Goal: Transaction & Acquisition: Purchase product/service

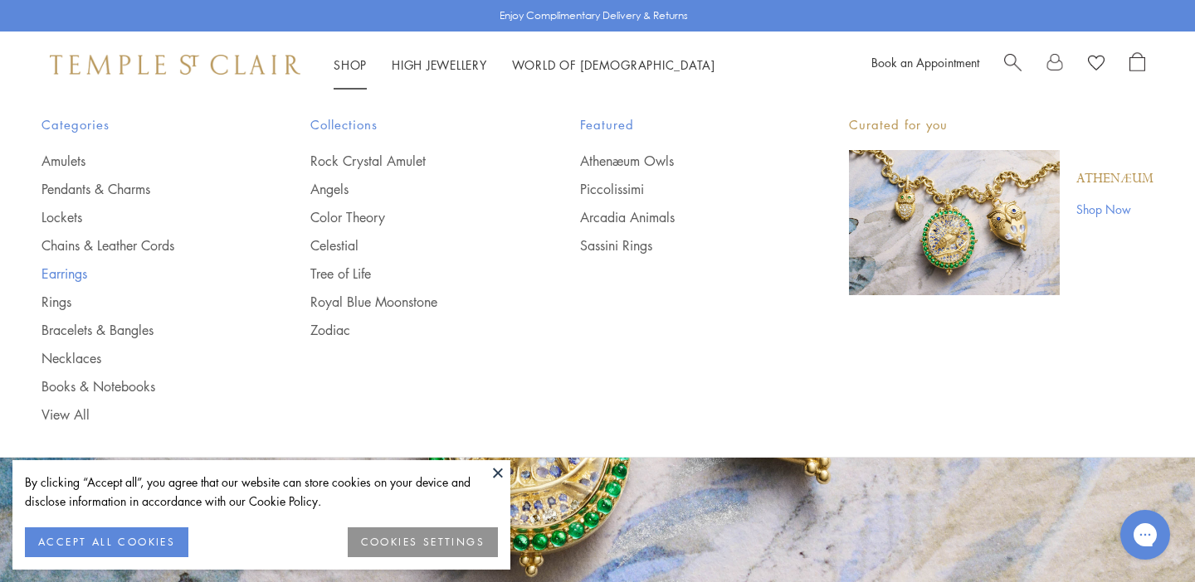
click at [61, 273] on link "Earrings" at bounding box center [142, 274] width 202 height 18
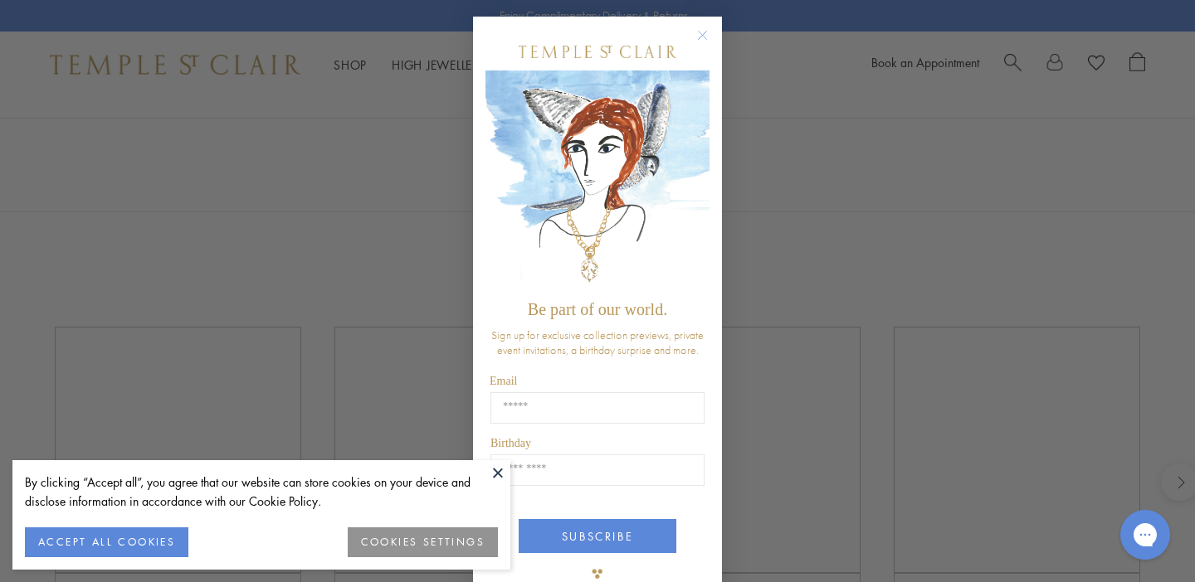
scroll to position [3, 0]
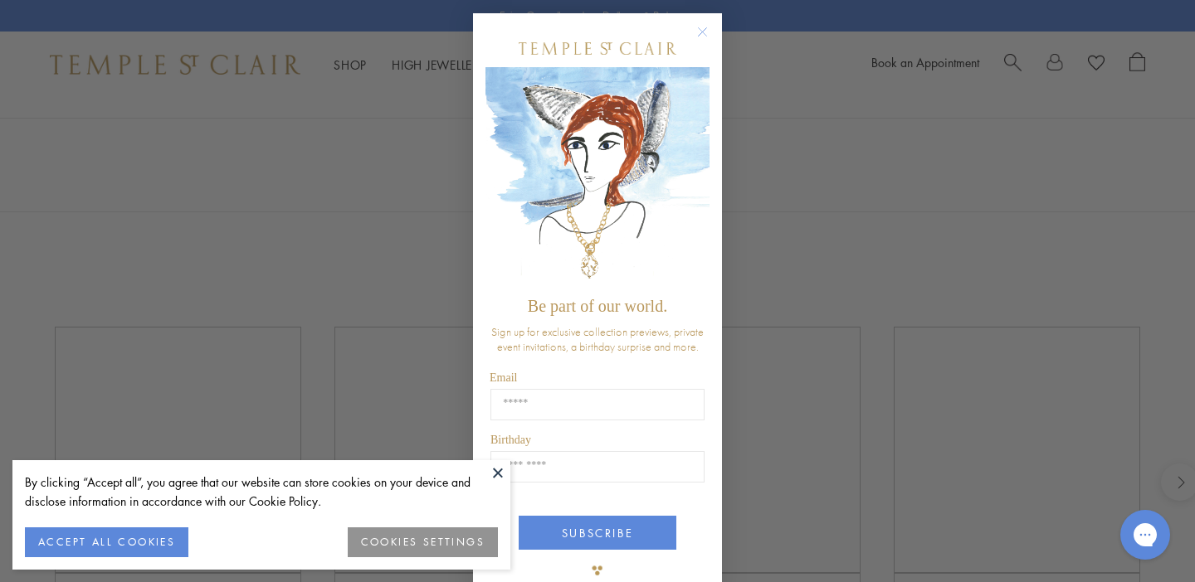
click at [702, 26] on circle "Close dialog" at bounding box center [703, 32] width 20 height 20
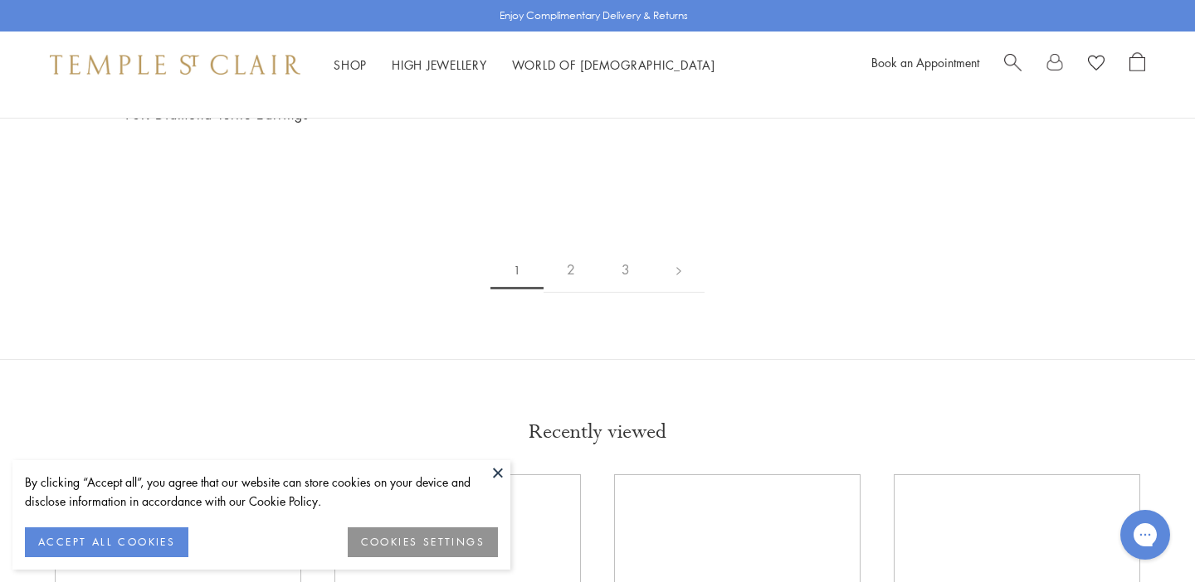
scroll to position [2574, 0]
click at [0, 0] on img at bounding box center [0, 0] width 0 height 0
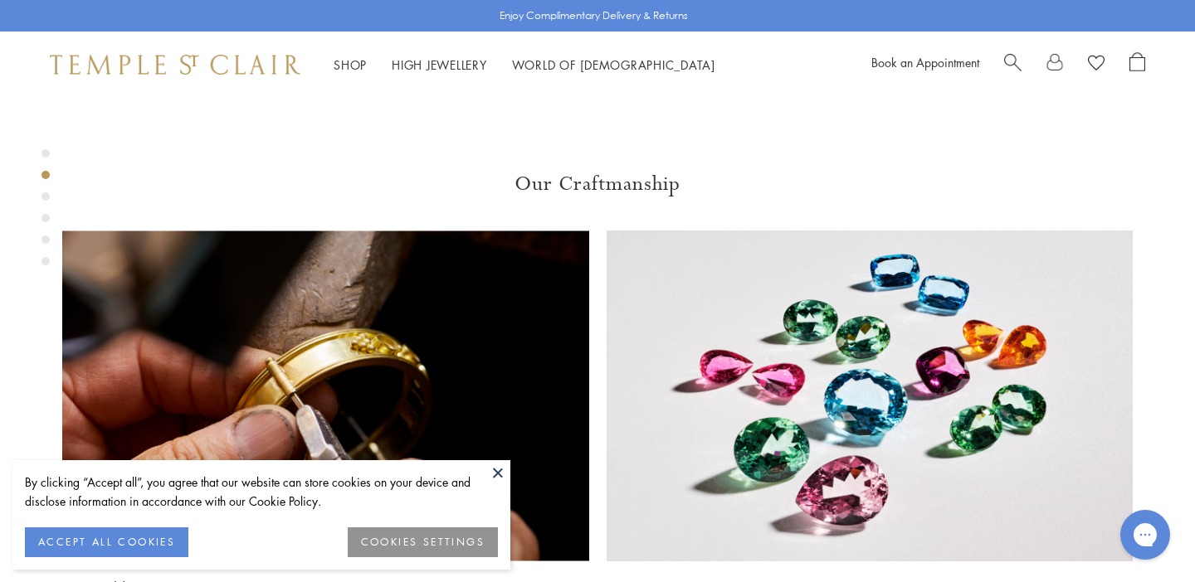
scroll to position [98, 0]
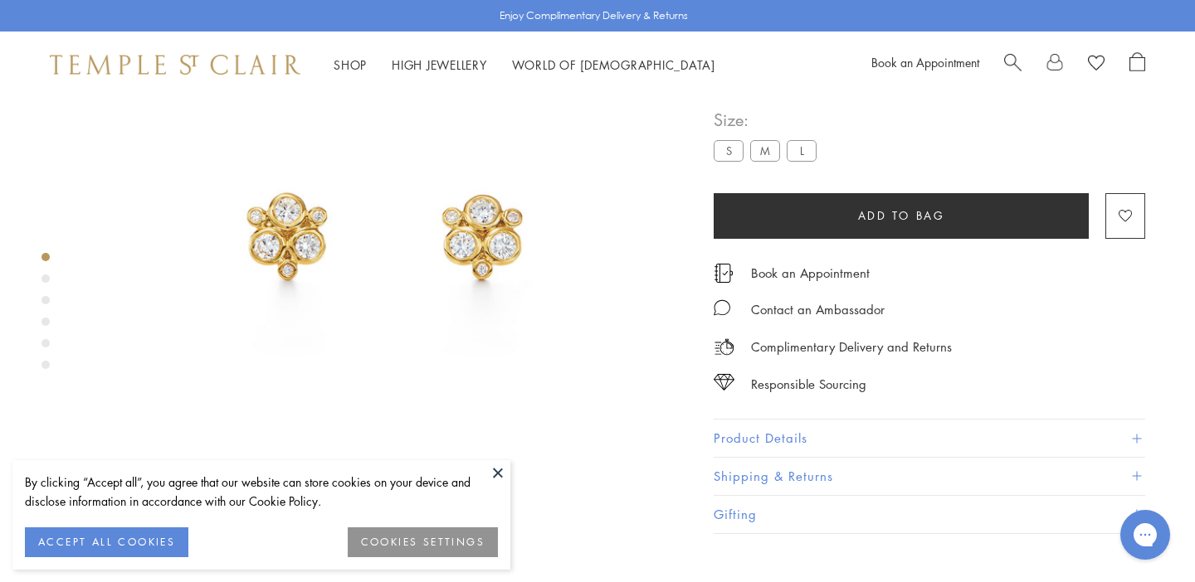
scroll to position [168, 0]
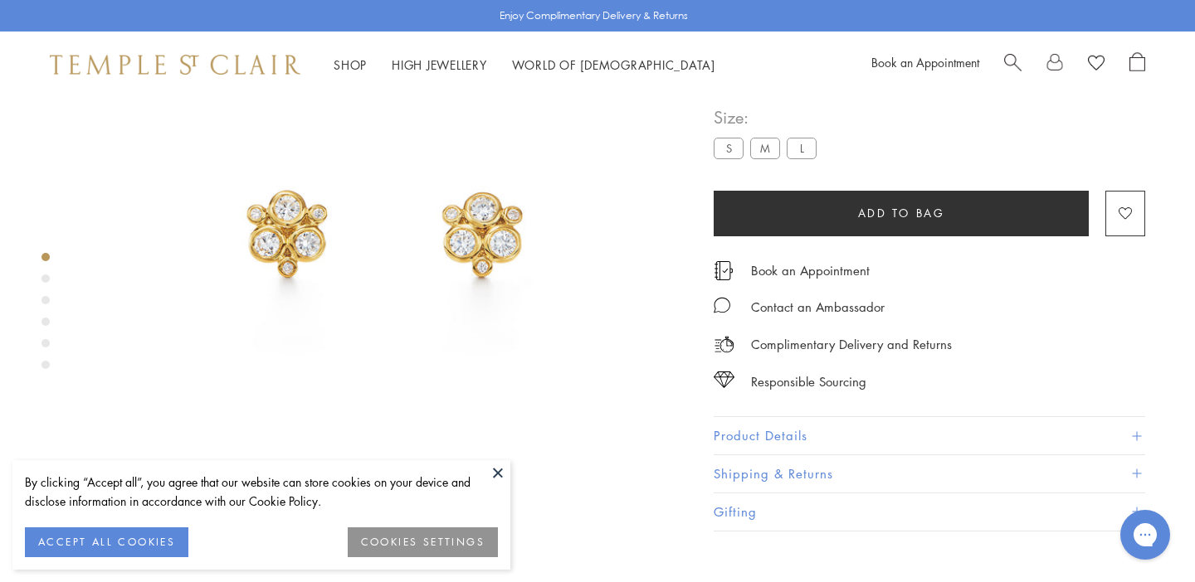
click at [524, 263] on img at bounding box center [386, 233] width 606 height 606
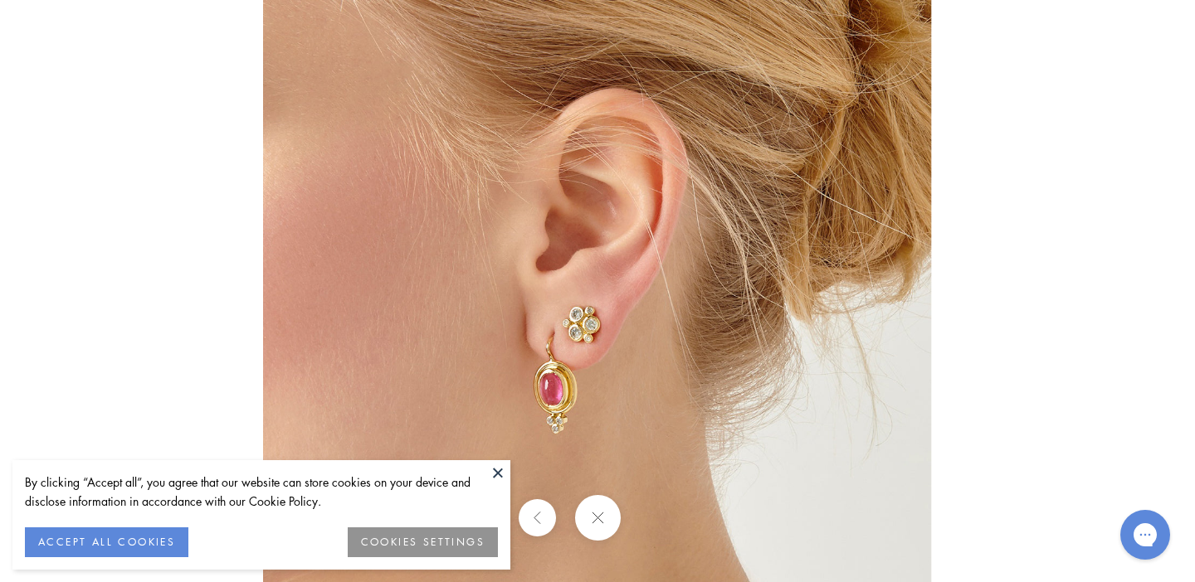
click at [648, 525] on div at bounding box center [597, 518] width 1195 height 46
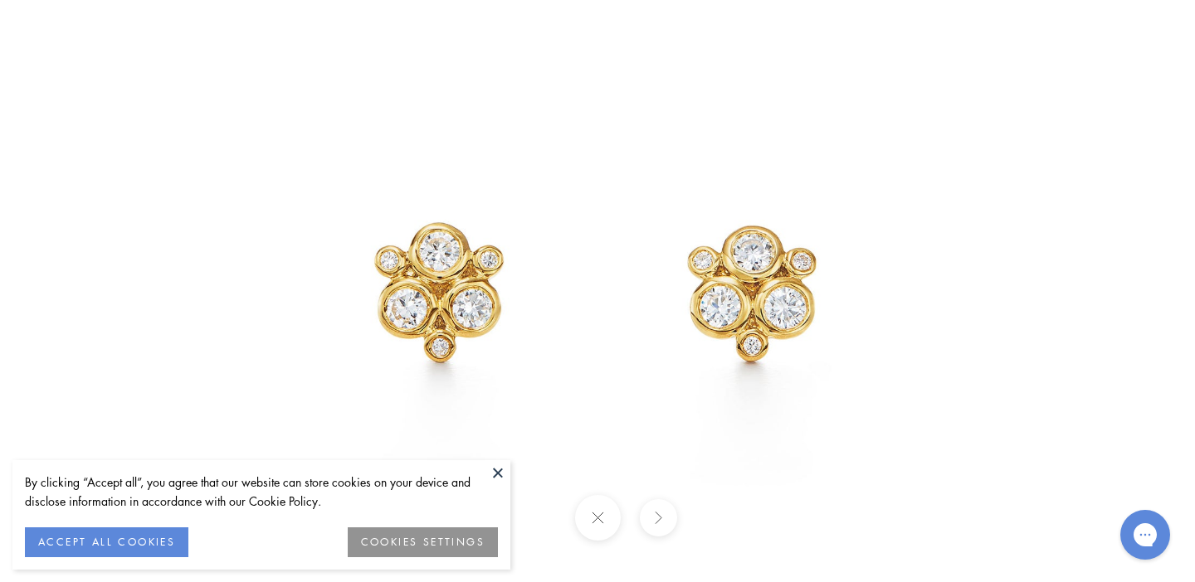
click at [603, 510] on button at bounding box center [597, 518] width 46 height 46
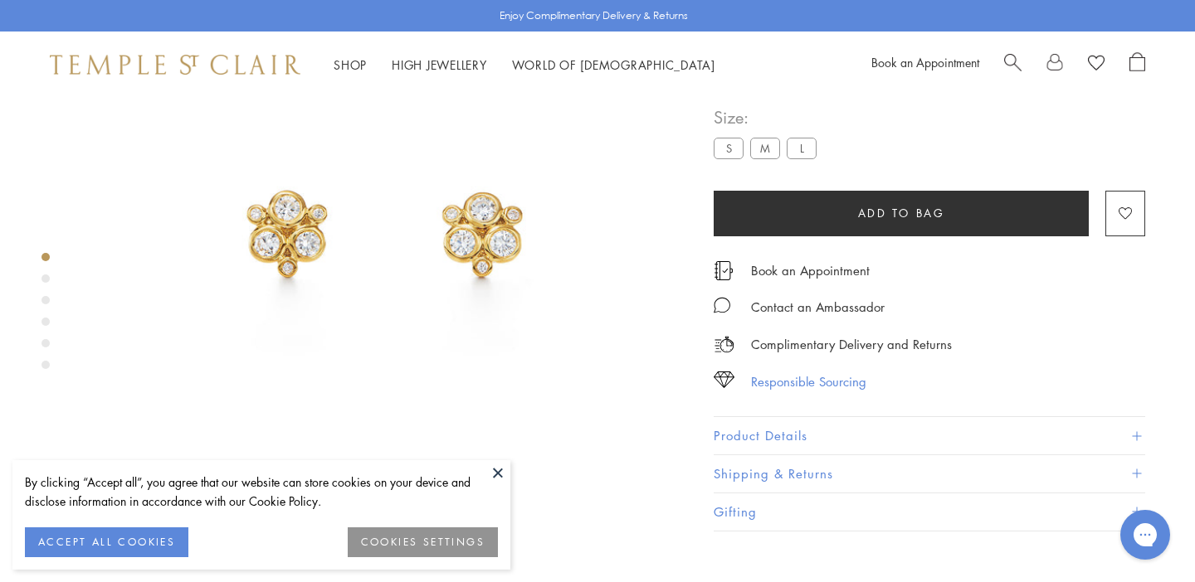
scroll to position [186, 0]
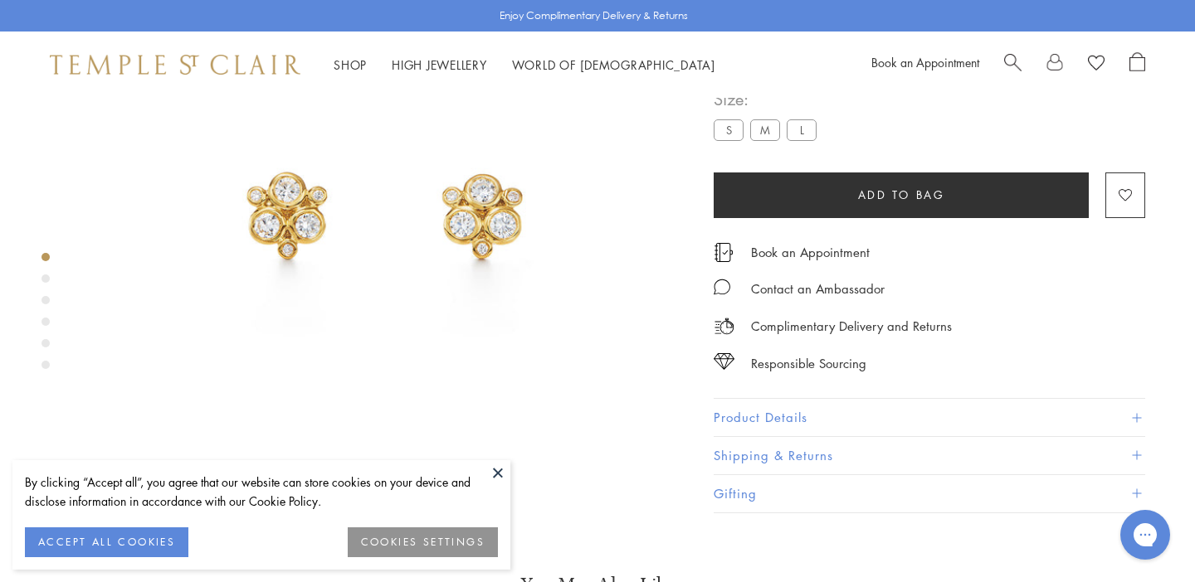
click at [792, 437] on button "Product Details" at bounding box center [929, 418] width 431 height 37
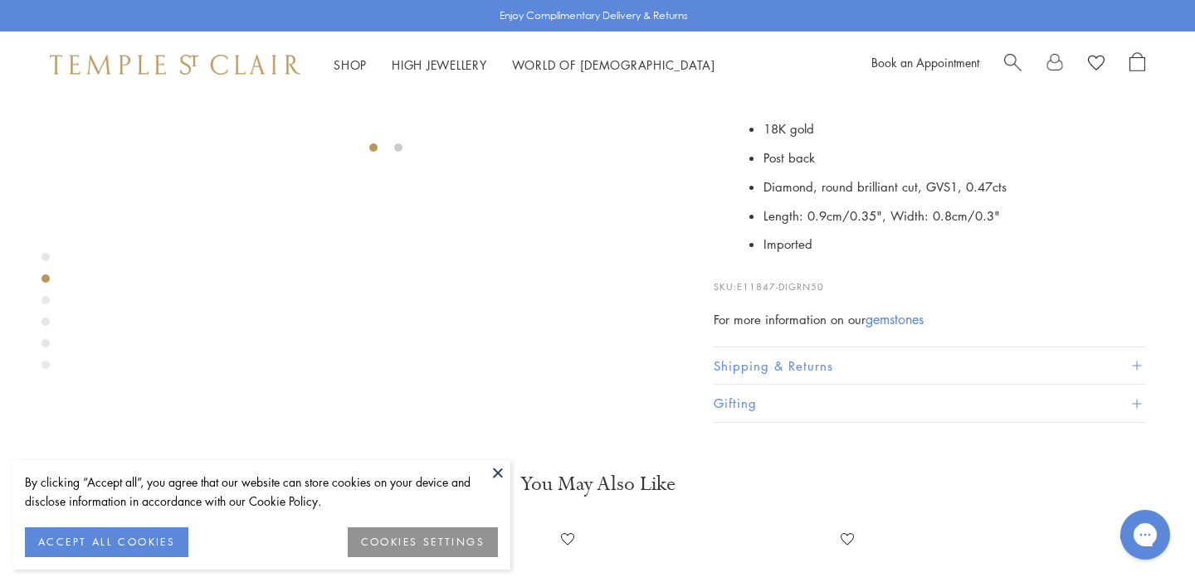
scroll to position [543, 0]
